Goal: Information Seeking & Learning: Find specific fact

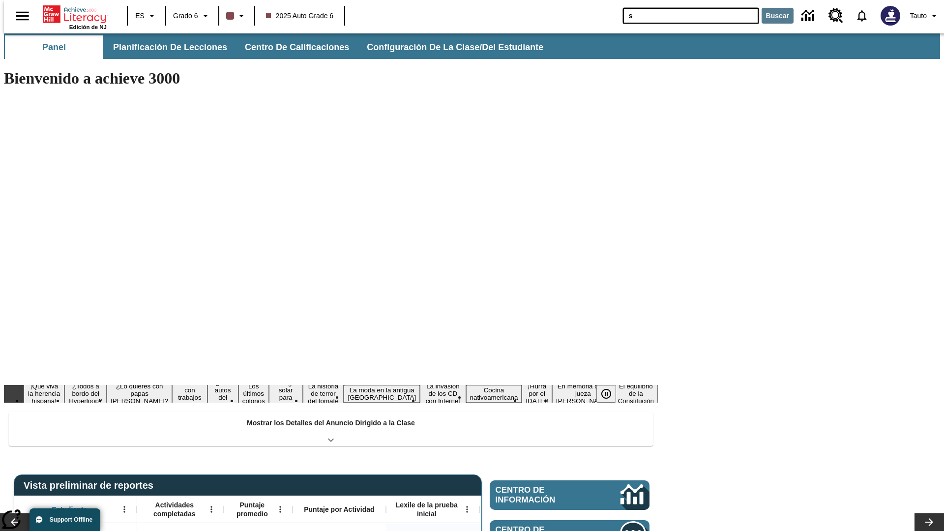
type input "s"
click at [772, 16] on button "Buscar" at bounding box center [778, 16] width 32 height 16
